Goal: Task Accomplishment & Management: Manage account settings

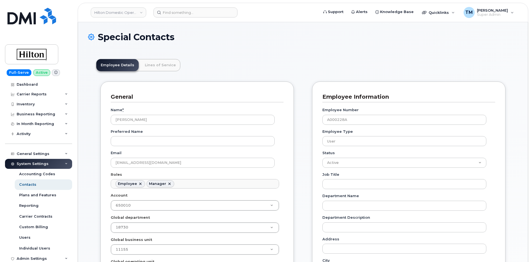
scroll to position [16, 0]
click at [510, 14] on div "TM Taswan Mims Super Admin" at bounding box center [489, 12] width 58 height 11
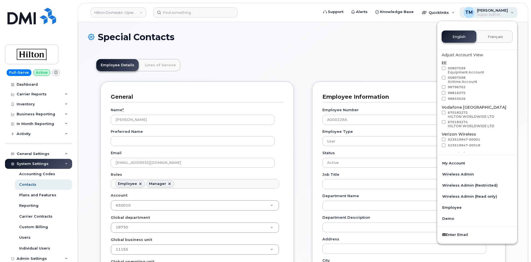
click at [473, 15] on span "TM" at bounding box center [469, 12] width 7 height 7
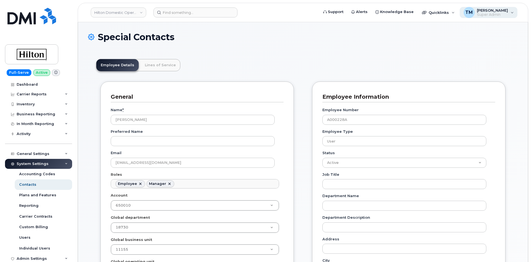
click at [473, 14] on span "TM" at bounding box center [469, 12] width 7 height 7
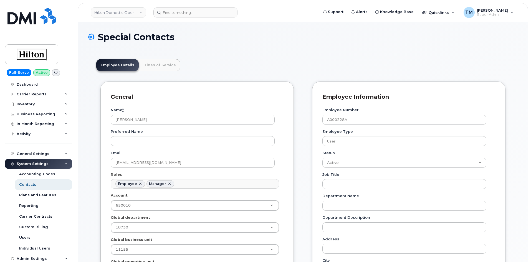
drag, startPoint x: 514, startPoint y: 0, endPoint x: 348, endPoint y: 48, distance: 173.0
click at [348, 48] on div "Special Contacts" at bounding box center [303, 41] width 430 height 19
click at [515, 14] on div "TM Taswan Mims Super Admin" at bounding box center [489, 12] width 58 height 11
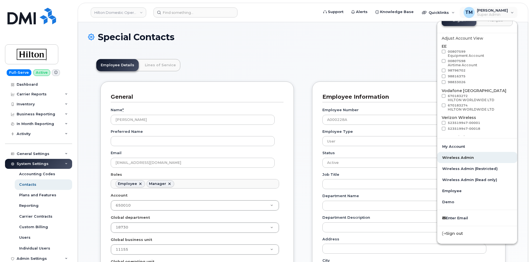
scroll to position [139, 0]
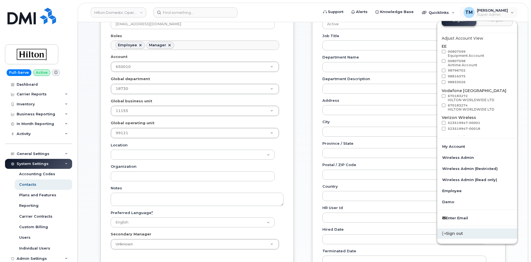
click at [459, 236] on div "Sign out" at bounding box center [478, 234] width 80 height 10
